Goal: Task Accomplishment & Management: Manage account settings

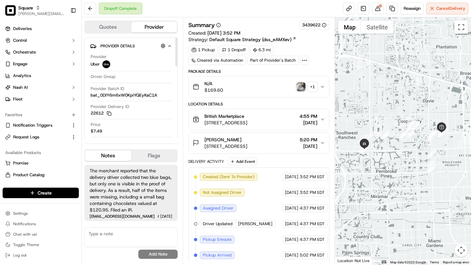
scroll to position [43, 0]
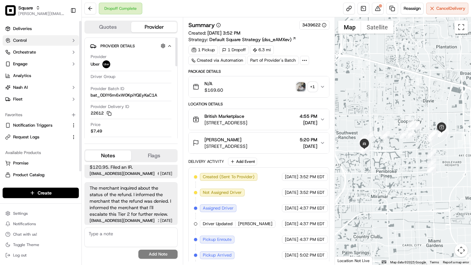
click at [34, 41] on button "Control" at bounding box center [41, 40] width 76 height 10
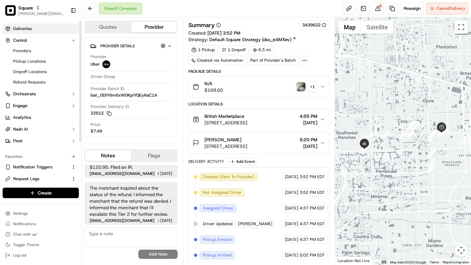
click at [26, 27] on span "Deliveries" at bounding box center [22, 29] width 19 height 6
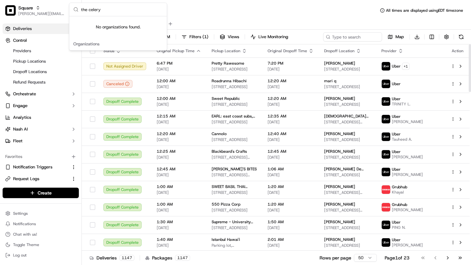
type input "the celery"
click at [241, 19] on div "All Assigned Flagged" at bounding box center [276, 23] width 389 height 11
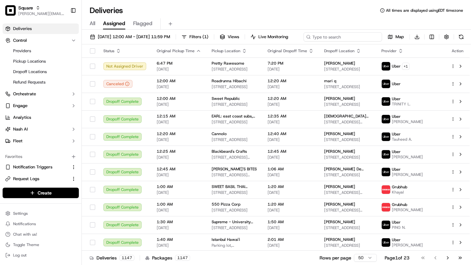
click at [340, 39] on div "[DATE] 12:00 AM - [DATE] 11:59 PM Filters ( 1 ) Views Live Monitoring Map Downl…" at bounding box center [276, 38] width 389 height 12
type input "the celery"
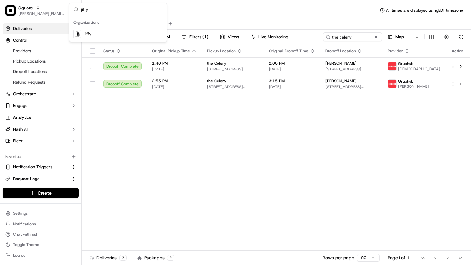
type input "jiffy"
click at [139, 35] on div "Jiffy" at bounding box center [118, 33] width 95 height 13
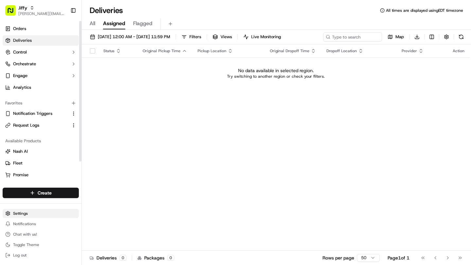
click at [34, 212] on html "[PERSON_NAME] [PERSON_NAME][EMAIL_ADDRESS][DOMAIN_NAME] Toggle Sidebar Orders D…" at bounding box center [235, 132] width 471 height 265
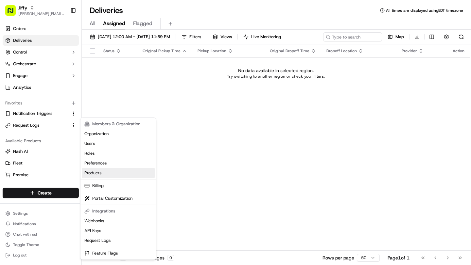
click at [115, 175] on link "Products" at bounding box center [118, 173] width 73 height 10
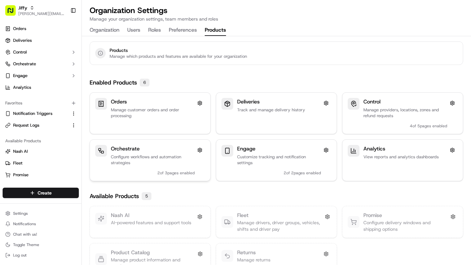
click at [146, 166] on p "Configure workflows and automation strategies" at bounding box center [153, 160] width 84 height 12
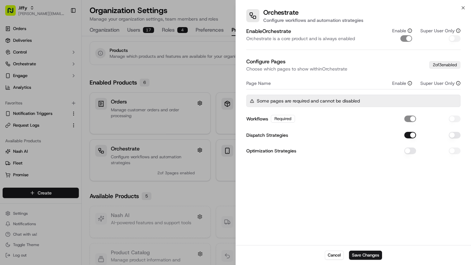
click at [196, 71] on div at bounding box center [235, 132] width 471 height 265
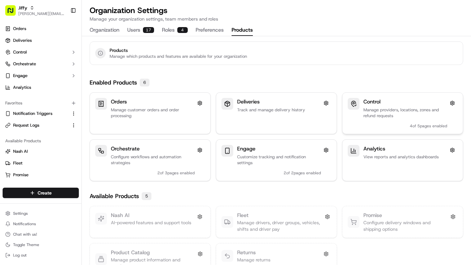
click at [384, 115] on p "Manage providers, locations, zones and refund requests" at bounding box center [405, 113] width 84 height 12
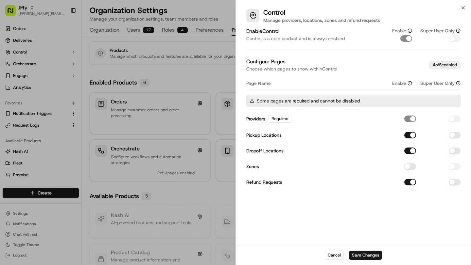
click at [203, 81] on div at bounding box center [235, 132] width 471 height 265
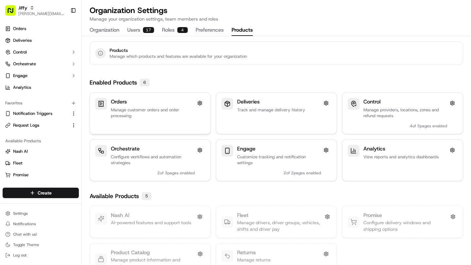
scroll to position [18, 0]
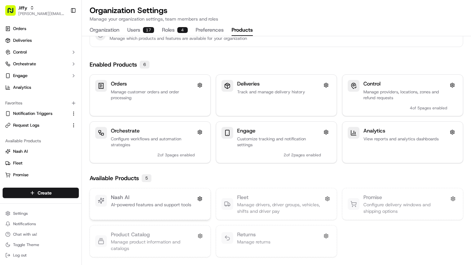
click at [168, 201] on div "Nash AI" at bounding box center [151, 198] width 80 height 8
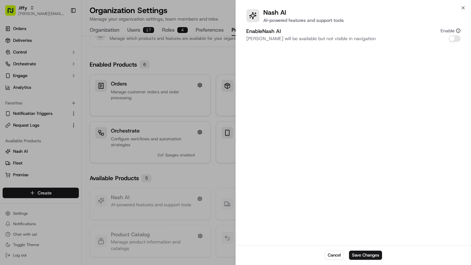
click at [452, 41] on button "Enable [PERSON_NAME]" at bounding box center [454, 38] width 12 height 7
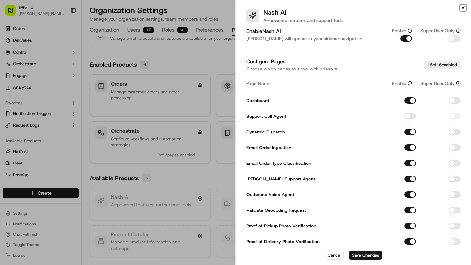
click at [464, 8] on icon "button" at bounding box center [462, 7] width 5 height 5
